Goal: Check status: Check status

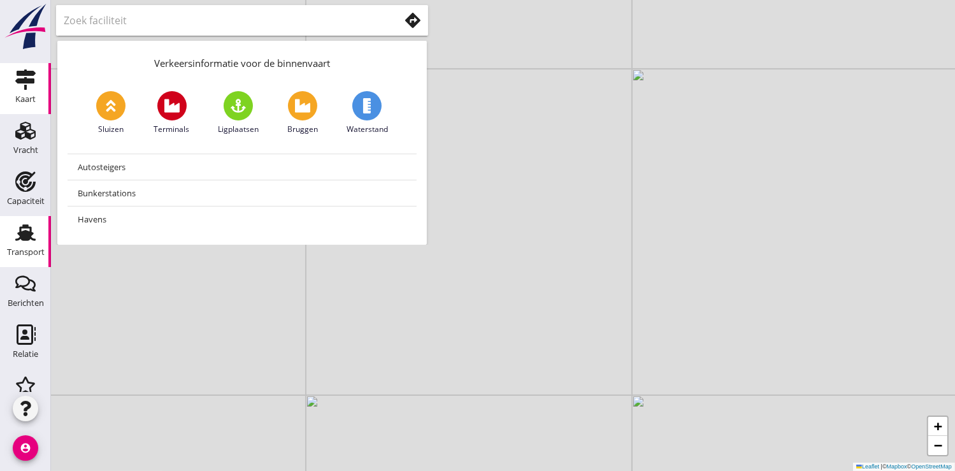
click at [27, 235] on use at bounding box center [25, 233] width 20 height 17
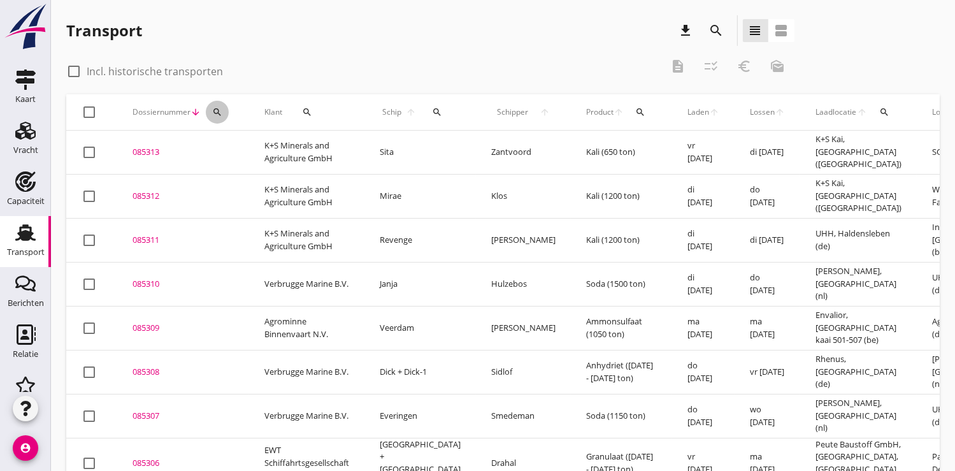
click at [218, 110] on icon "search" at bounding box center [217, 112] width 10 height 10
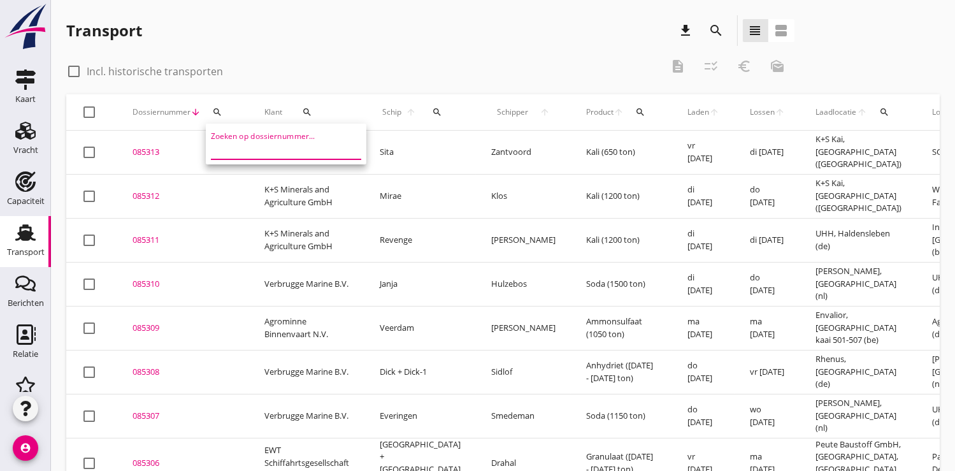
click at [228, 145] on input "Zoeken op dossiernummer..." at bounding box center [277, 149] width 132 height 20
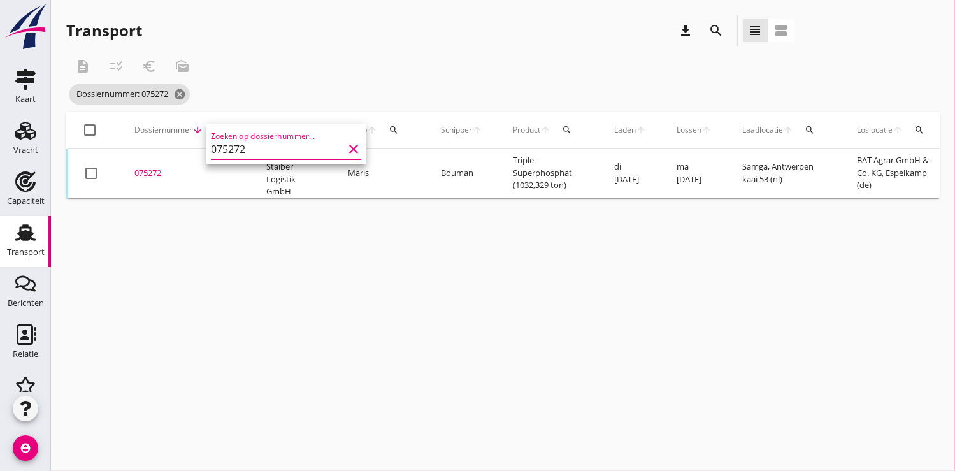
type input "075272"
click at [153, 174] on div "075272" at bounding box center [184, 173] width 101 height 13
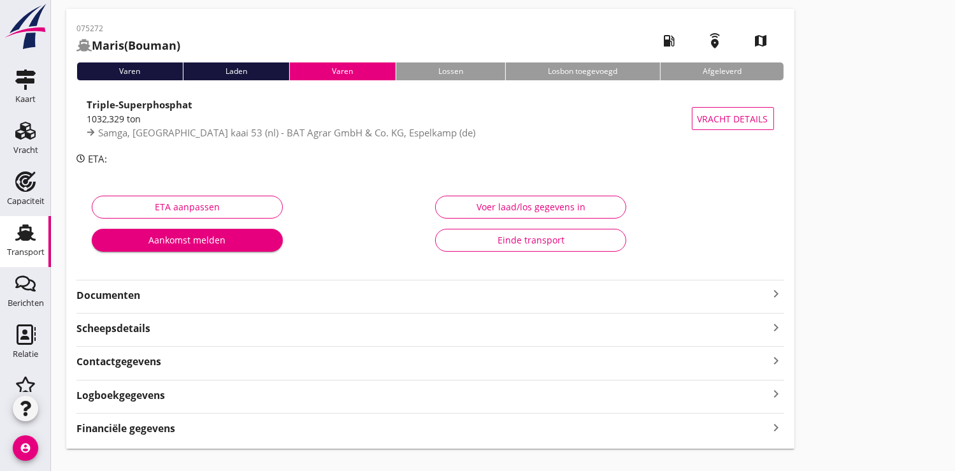
scroll to position [70, 0]
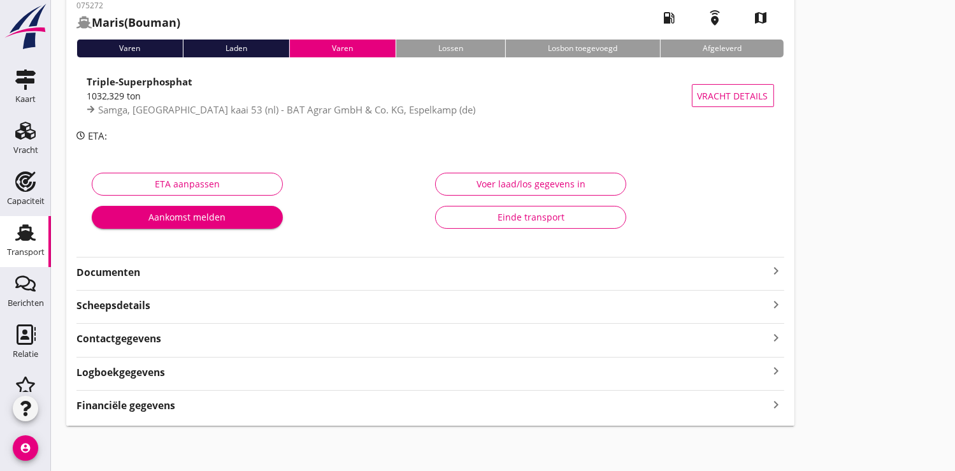
click at [139, 404] on strong "Financiële gegevens" at bounding box center [125, 405] width 99 height 15
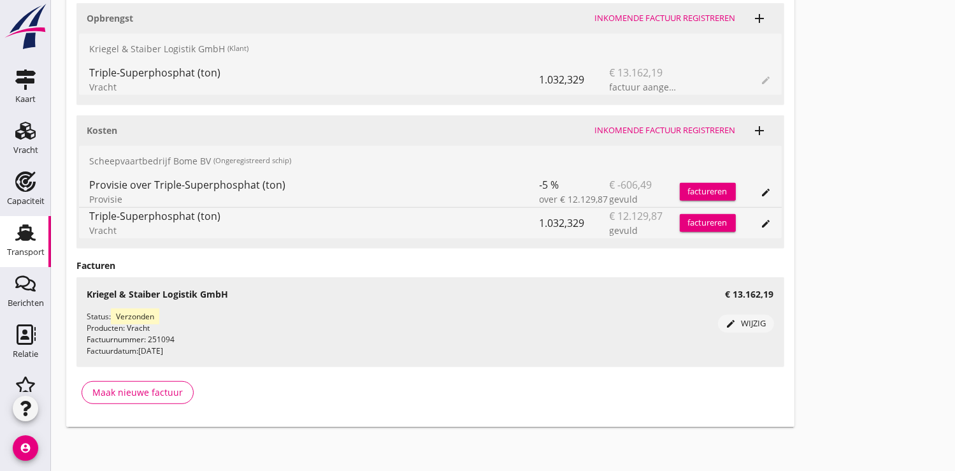
scroll to position [536, 0]
